Goal: Find specific page/section: Find specific page/section

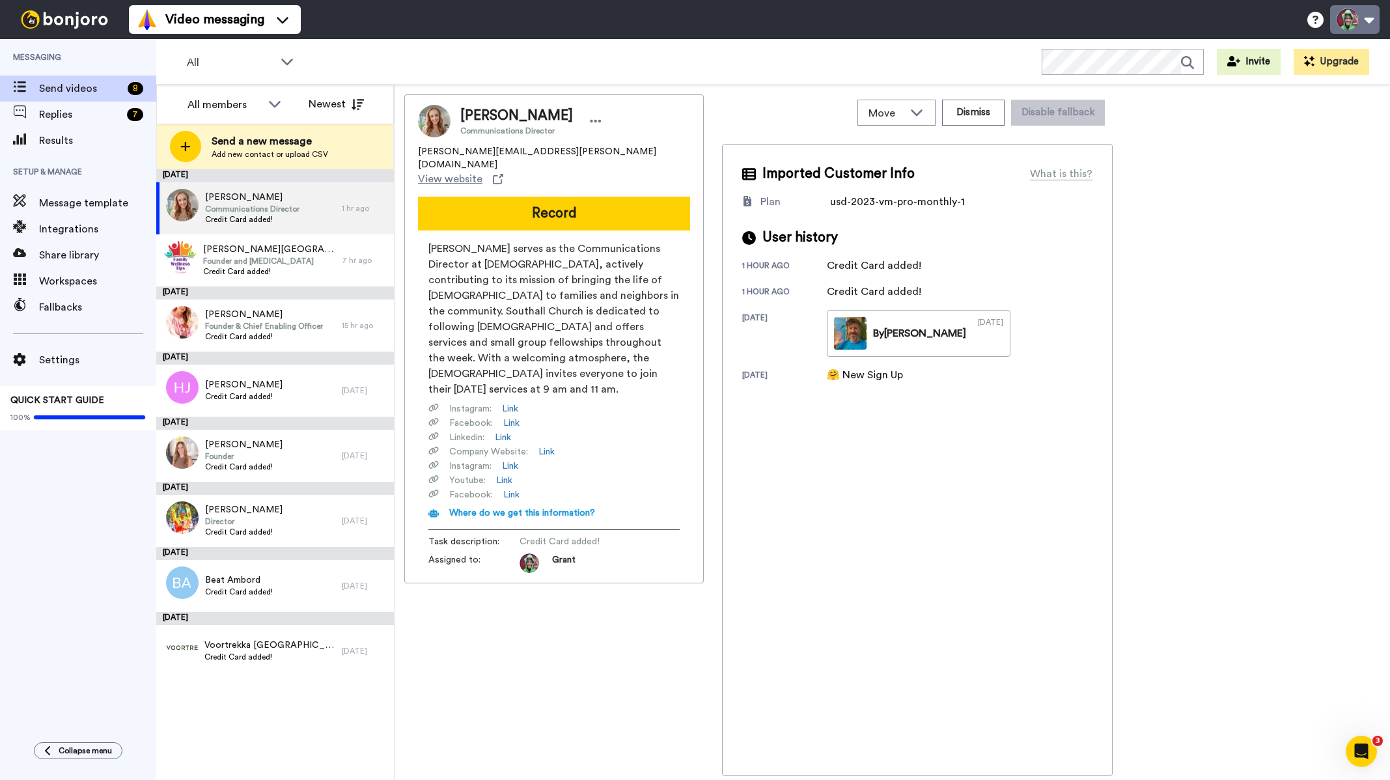
click at [1361, 26] on button at bounding box center [1354, 19] width 49 height 29
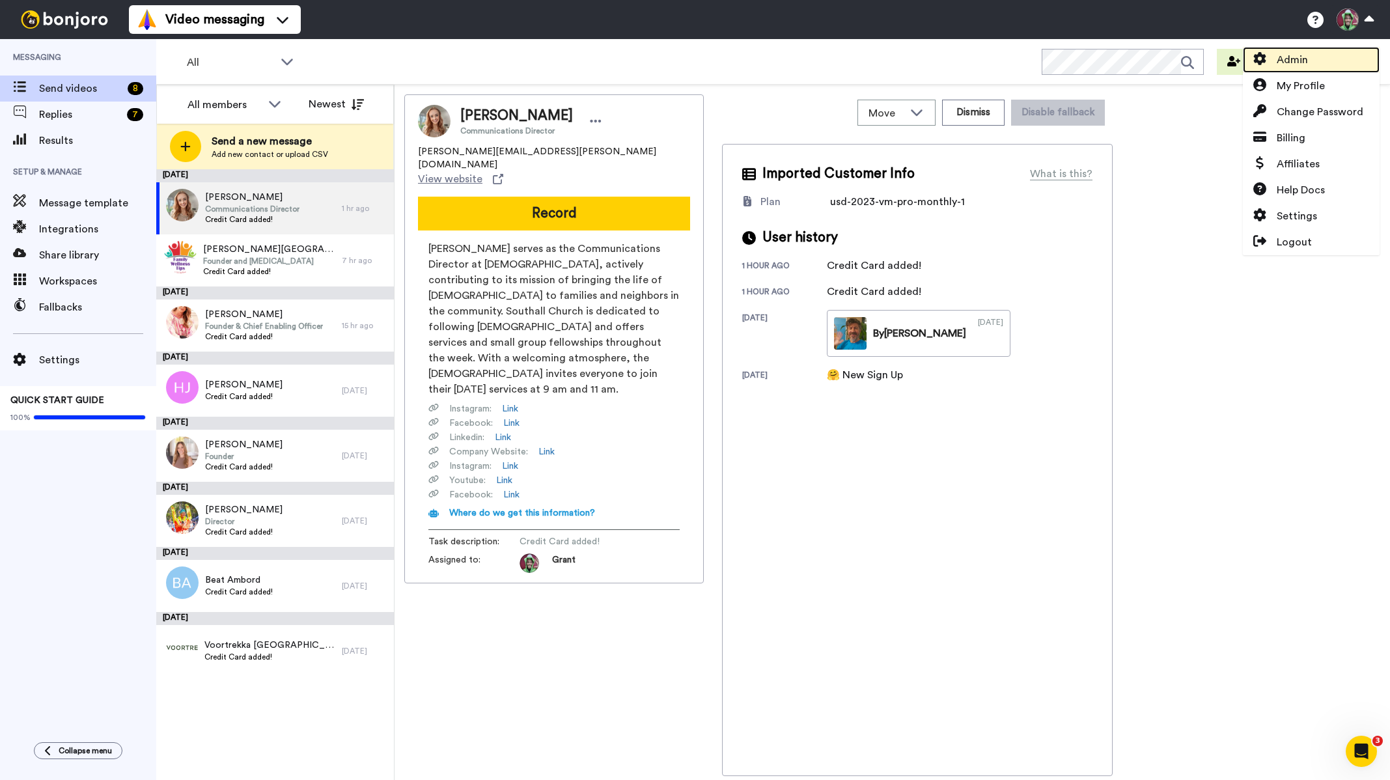
click at [1318, 59] on link "Admin" at bounding box center [1311, 60] width 137 height 26
